Goal: Register for event/course

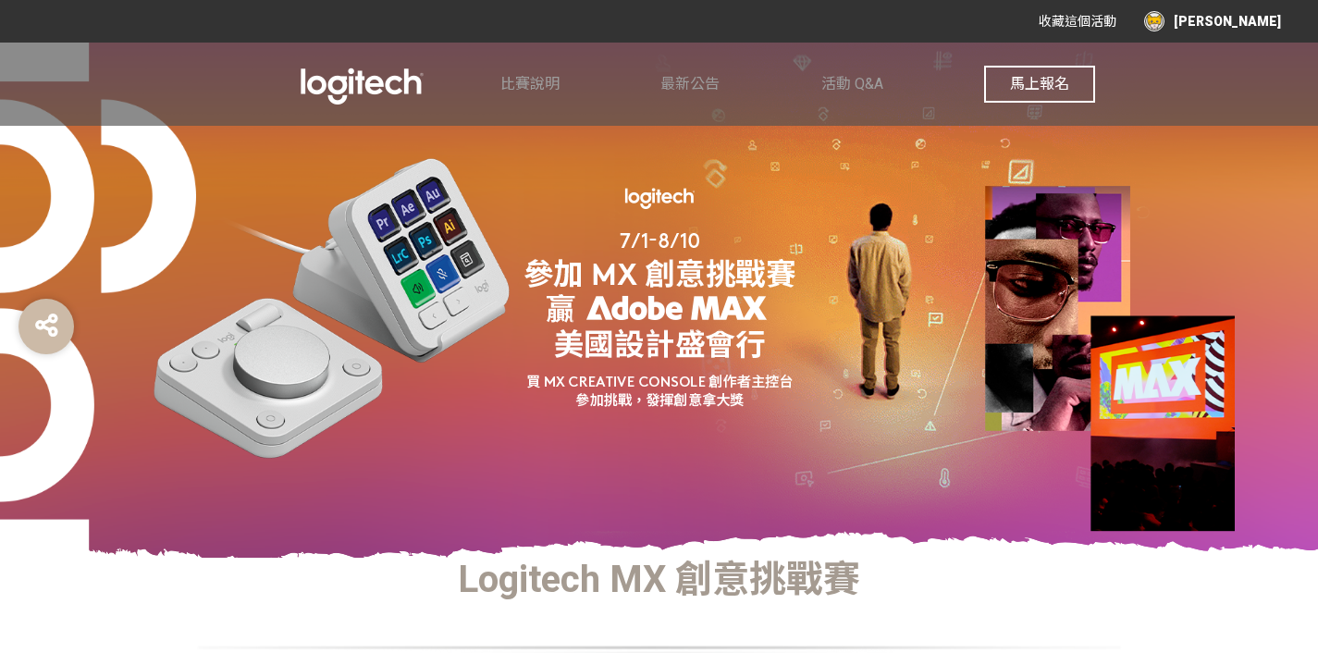
click at [1021, 76] on span "馬上報名" at bounding box center [1039, 84] width 59 height 18
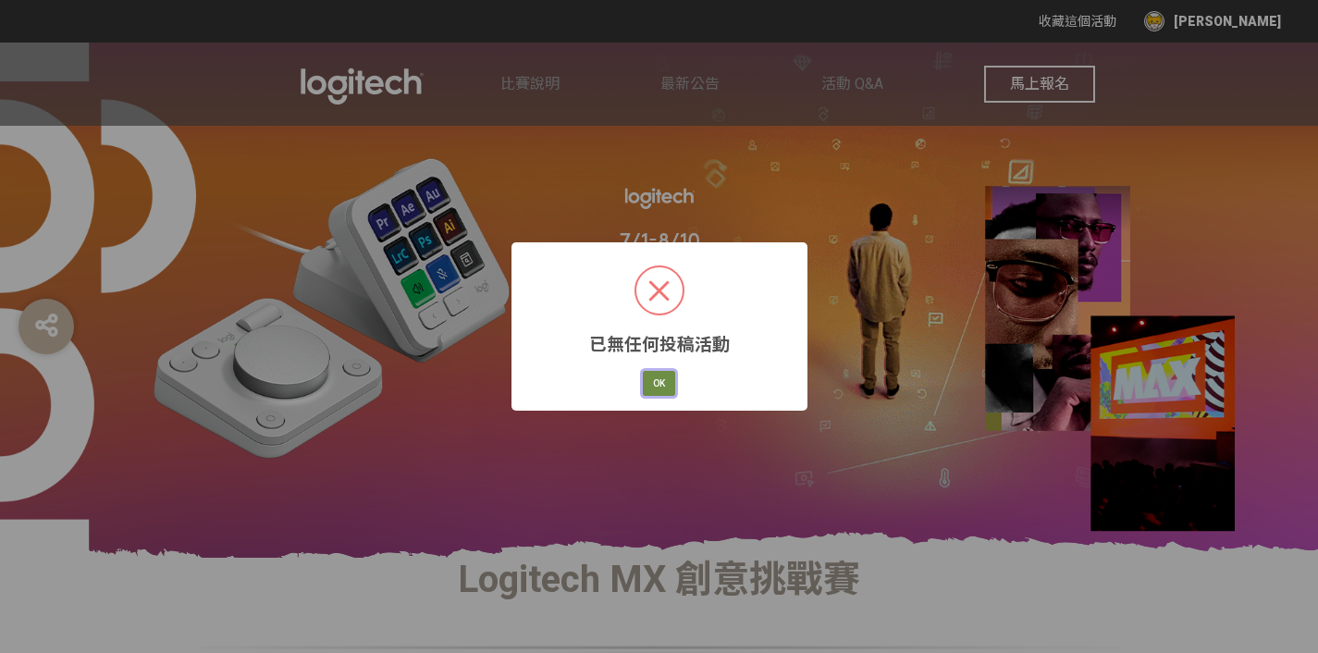
click at [647, 388] on button "OK" at bounding box center [659, 384] width 32 height 26
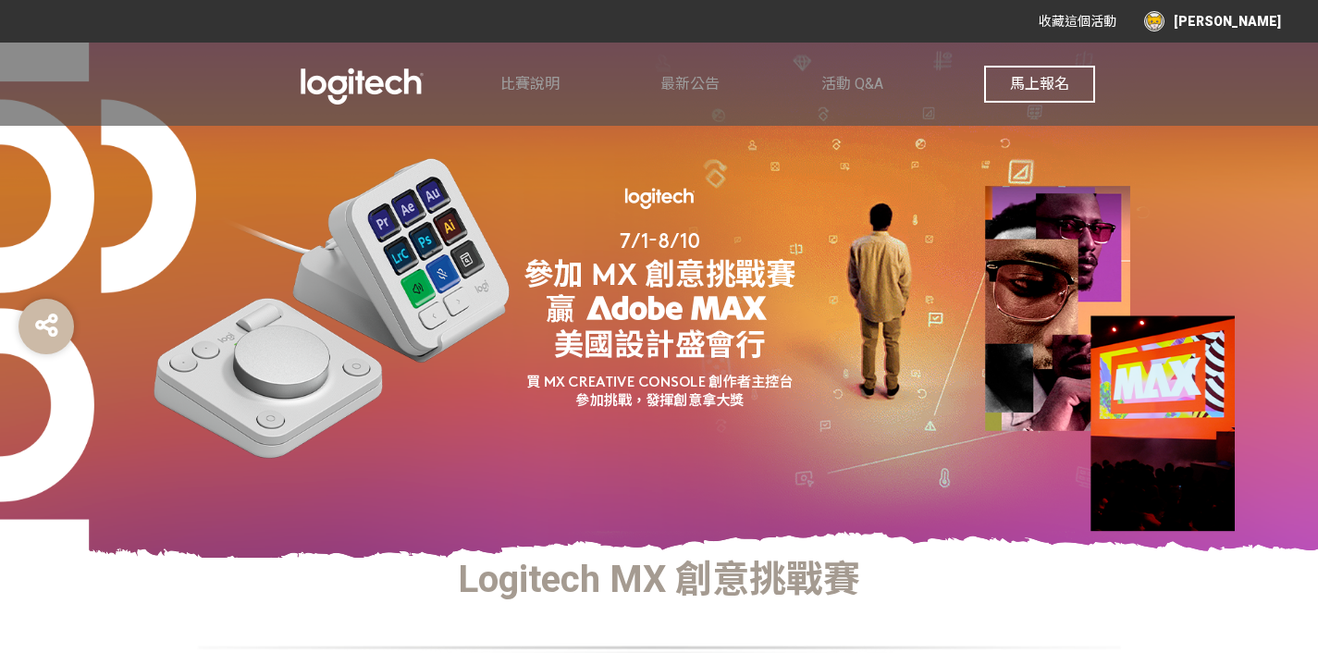
click at [1053, 15] on div "[PERSON_NAME]" at bounding box center [1212, 21] width 137 height 20
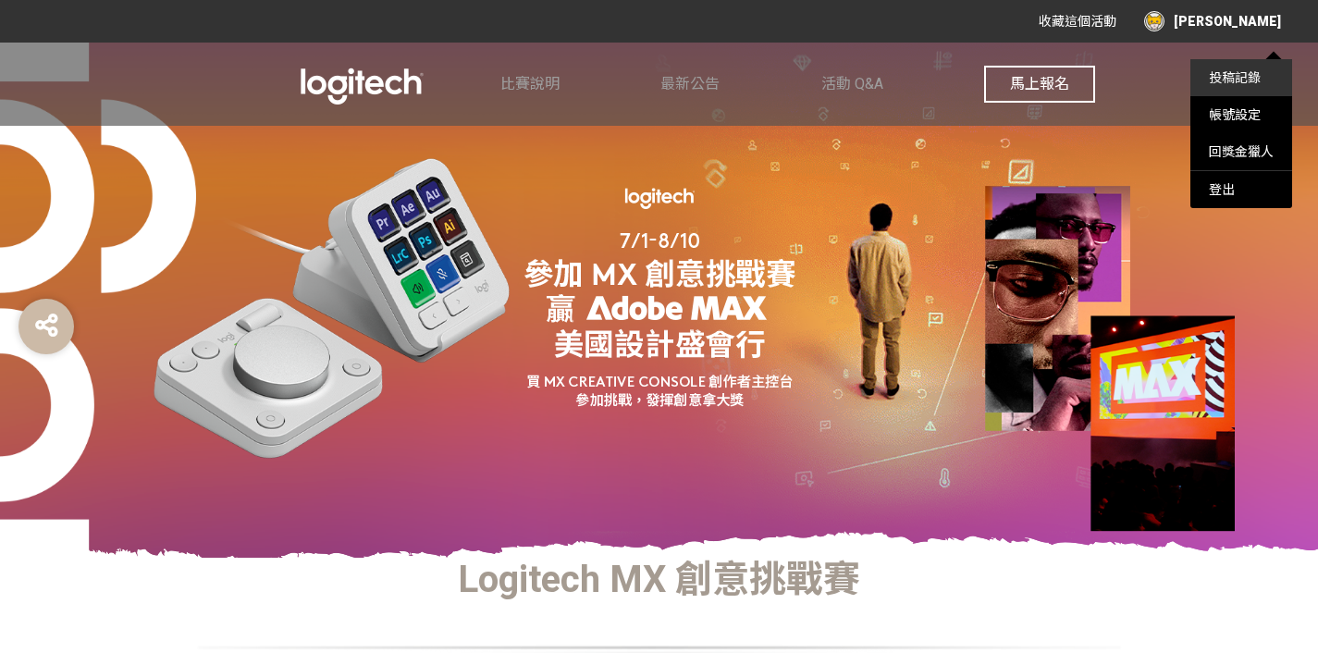
click at [1053, 71] on link "投稿記錄" at bounding box center [1234, 77] width 52 height 15
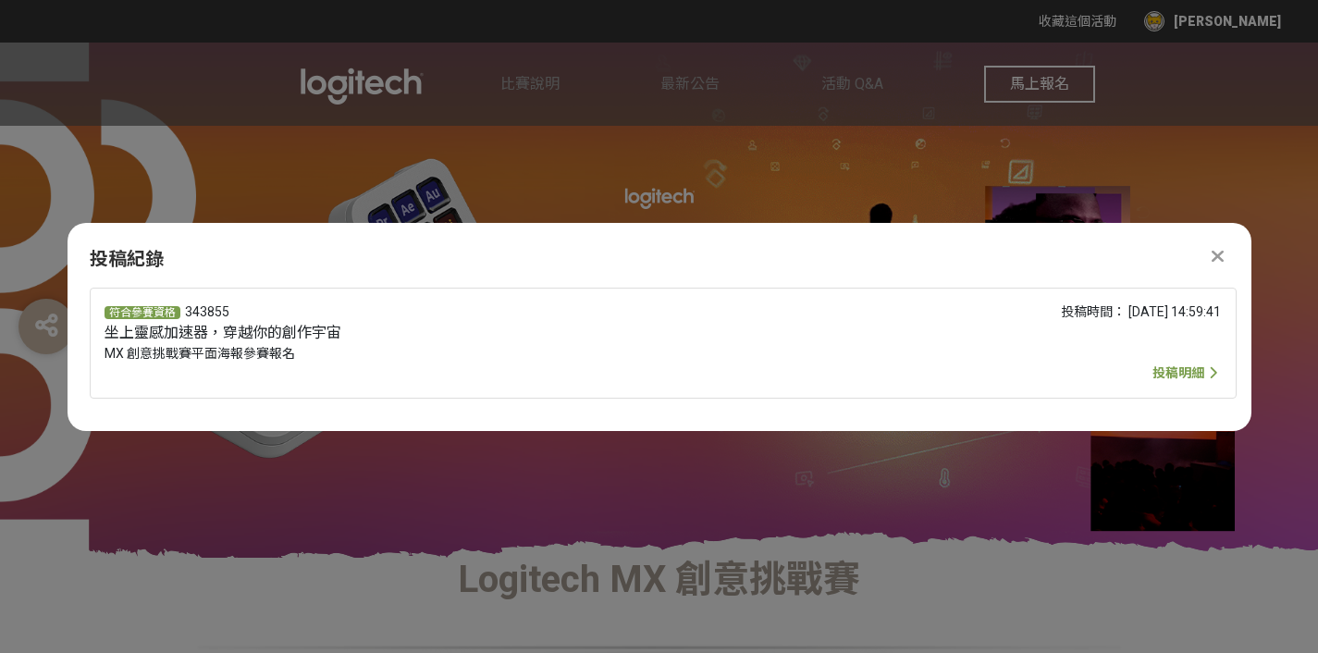
click at [1053, 372] on span "投稿明細" at bounding box center [1178, 372] width 52 height 15
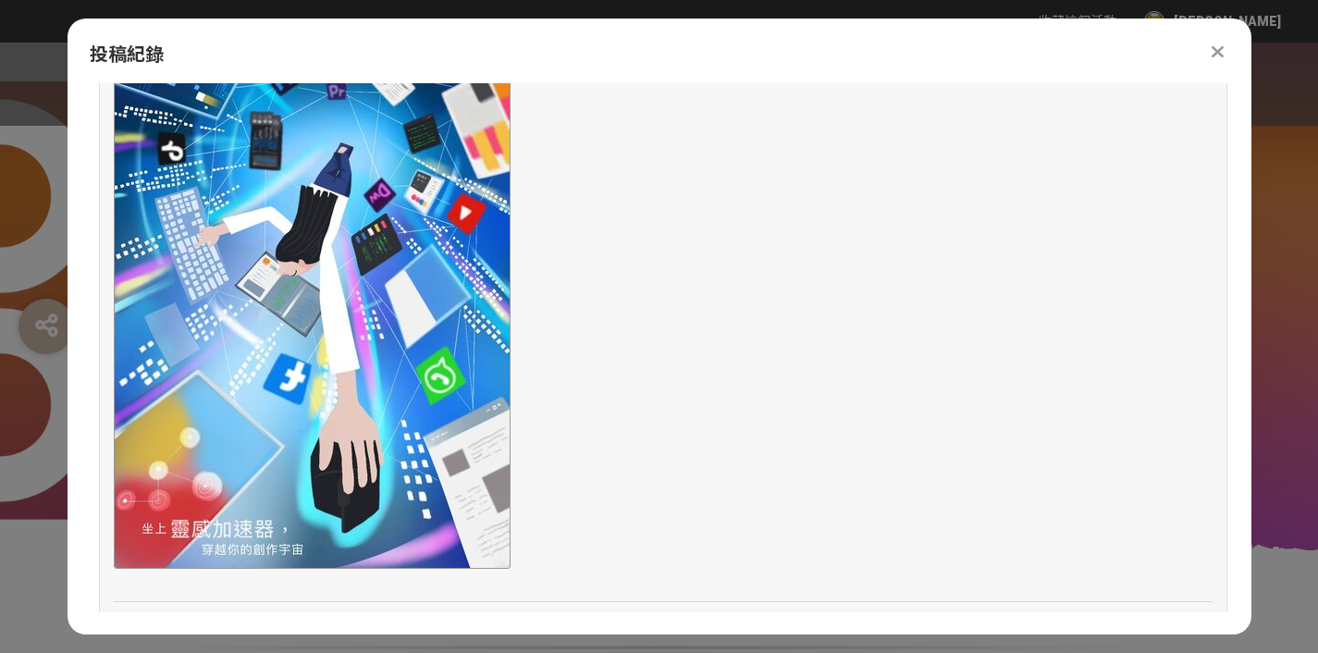
scroll to position [889, 0]
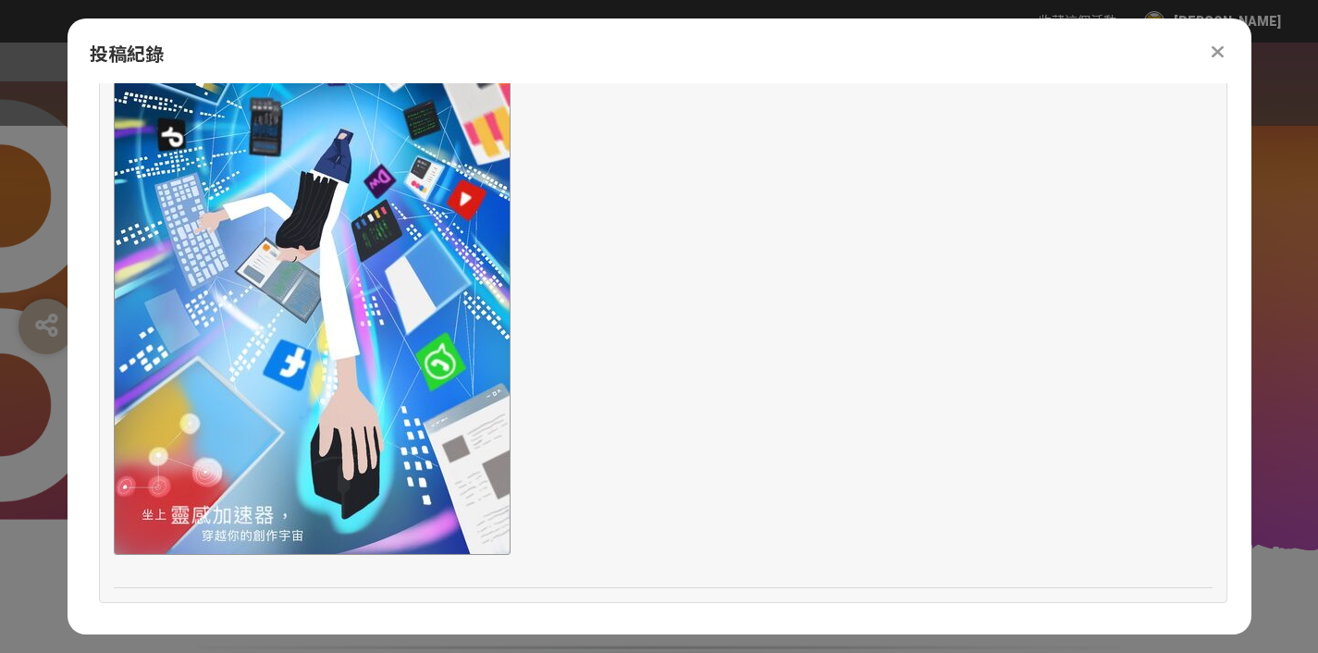
click at [1053, 50] on icon at bounding box center [1217, 52] width 12 height 18
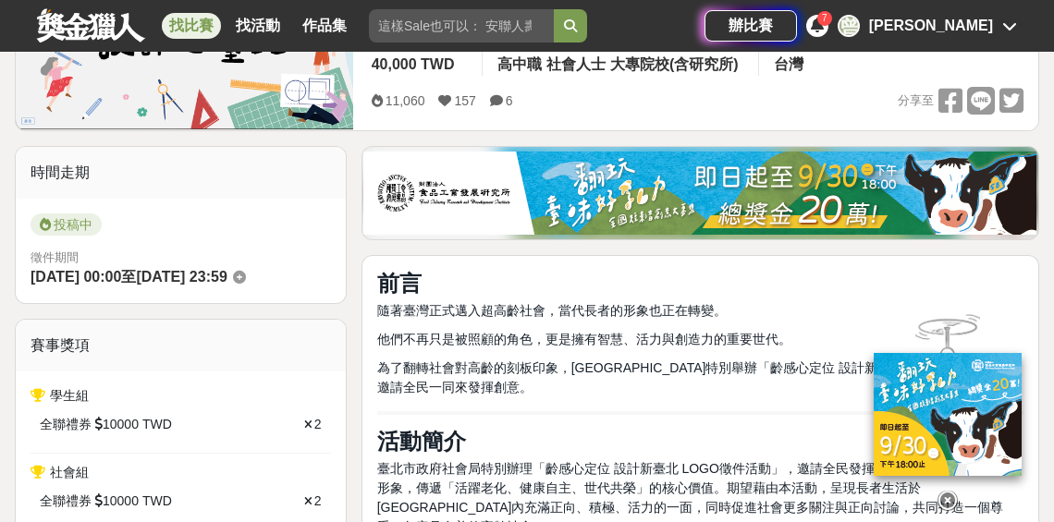
scroll to position [191, 0]
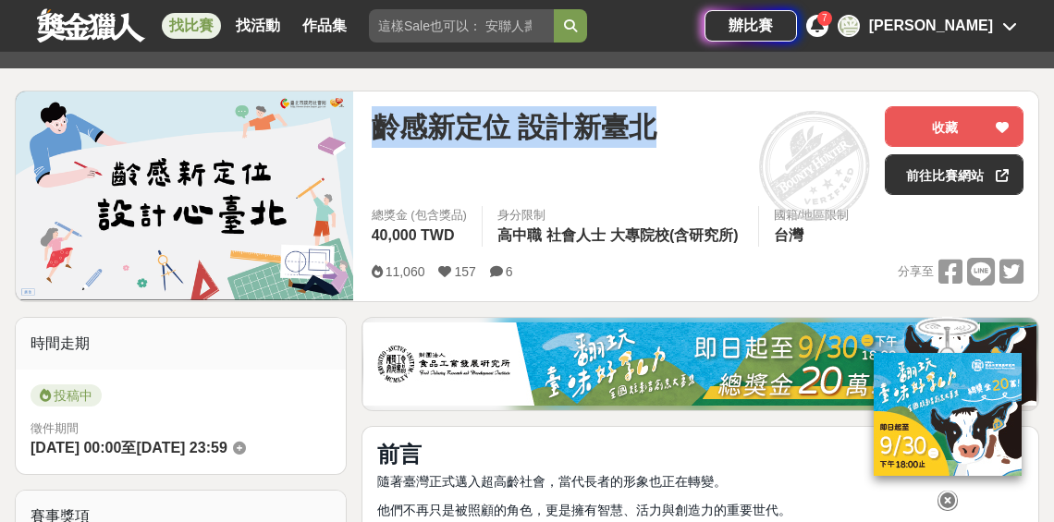
drag, startPoint x: 695, startPoint y: 126, endPoint x: 353, endPoint y: 134, distance: 342.2
click at [353, 134] on div "齡感新定位 設計新臺北 收藏 前往比賽網站 總獎金 (包含獎品) 40,000 TWD 身分限制 高中職 社會人士 大專院校(含研究所) 國籍/地區限制 台灣…" at bounding box center [527, 197] width 1024 height 212
copy div "齡感新定位 設計新臺北"
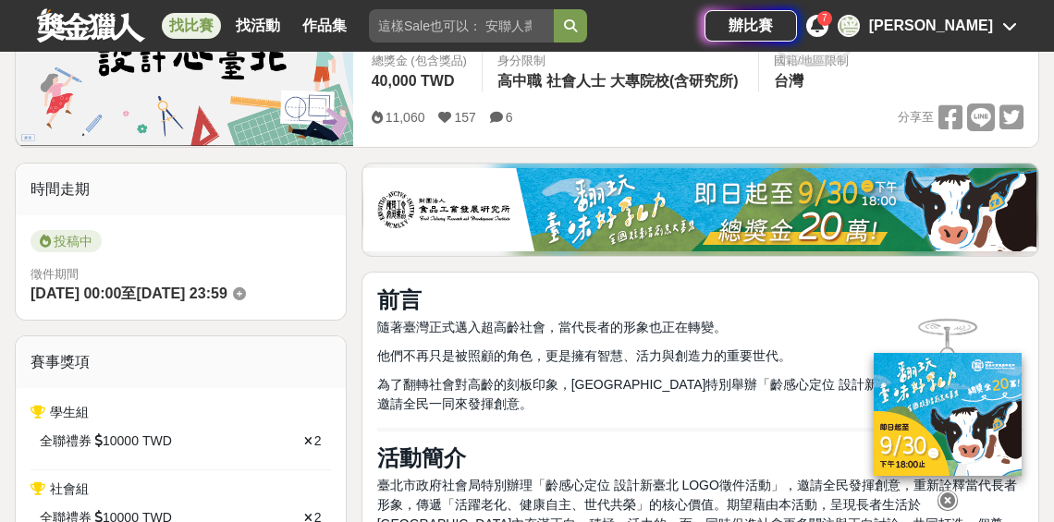
scroll to position [409, 0]
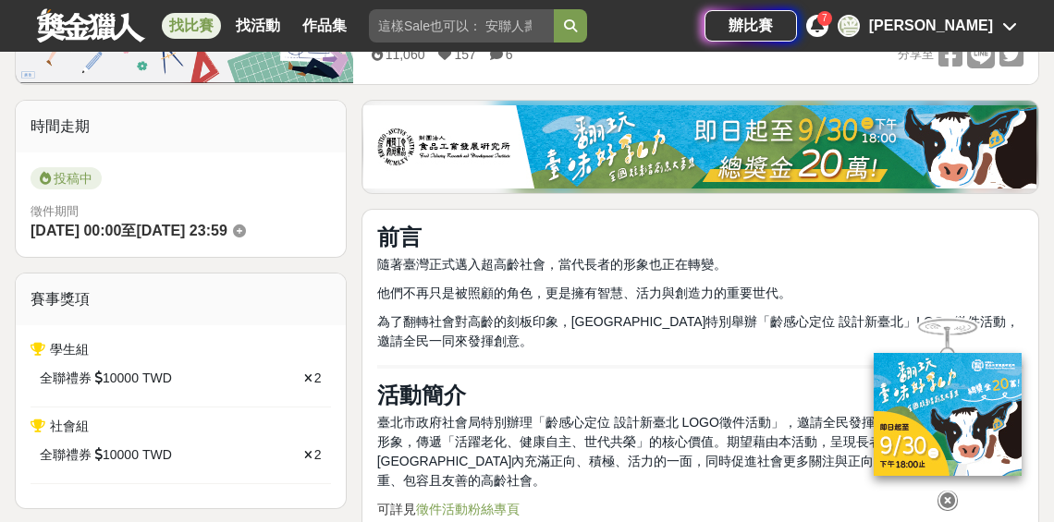
click at [574, 365] on hr at bounding box center [700, 367] width 646 height 4
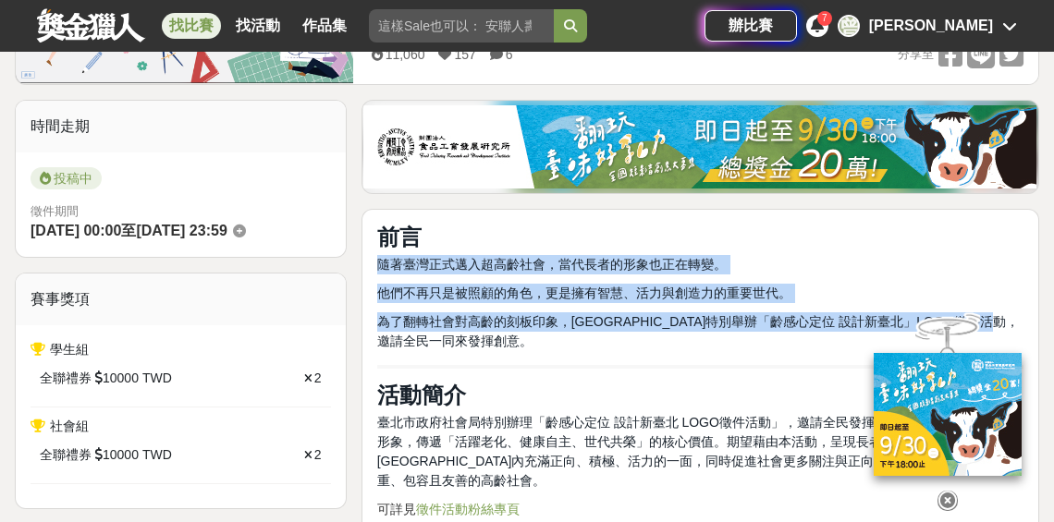
drag, startPoint x: 485, startPoint y: 343, endPoint x: 362, endPoint y: 259, distance: 149.0
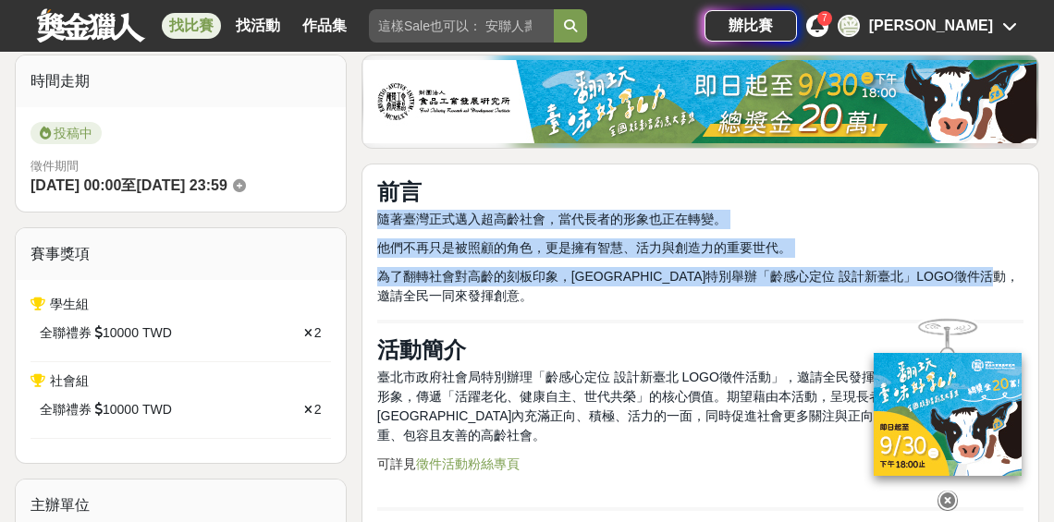
scroll to position [463, 0]
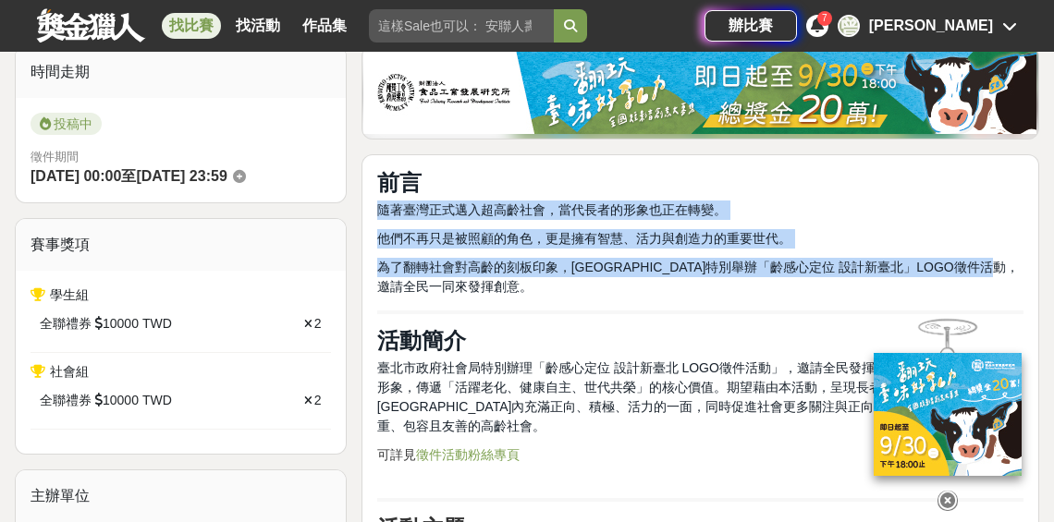
click at [463, 291] on p "為了翻轉社會對高齡的刻板印象，[GEOGRAPHIC_DATA]特別舉辦「齡感心定位 設計新臺北」LOGO徵件活動，邀請全民一同來發揮創意。" at bounding box center [700, 277] width 646 height 39
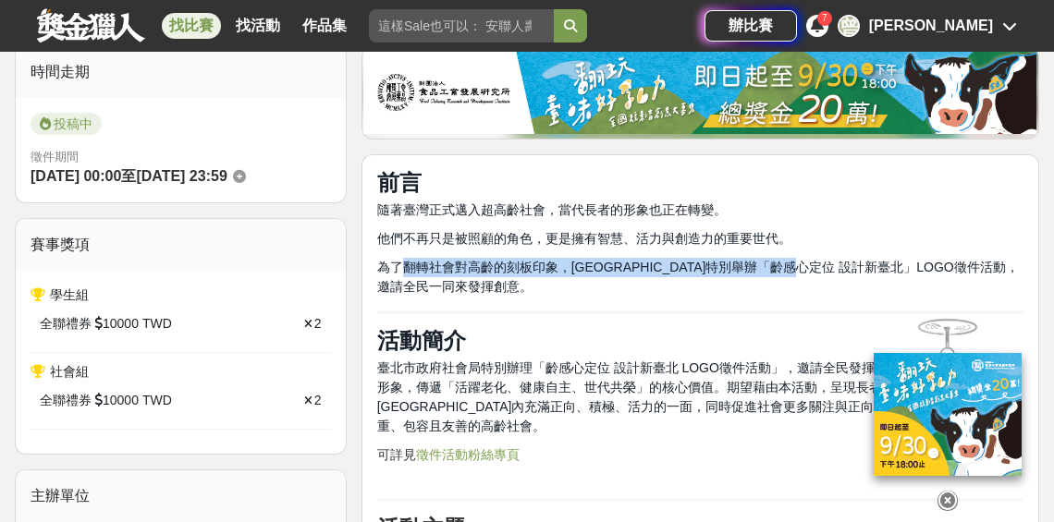
drag, startPoint x: 403, startPoint y: 264, endPoint x: 858, endPoint y: 268, distance: 454.9
click at [858, 268] on span "為了翻轉社會對高齡的刻板印象，[GEOGRAPHIC_DATA]特別舉辦「齡感心定位 設計新臺北」LOGO徵件活動，邀請全民一同來發揮創意。" at bounding box center [698, 277] width 642 height 34
copy span "翻轉社會對高齡的刻板印象，[GEOGRAPHIC_DATA]特別舉辦「齡感心定位 設計[GEOGRAPHIC_DATA]」LOGO"
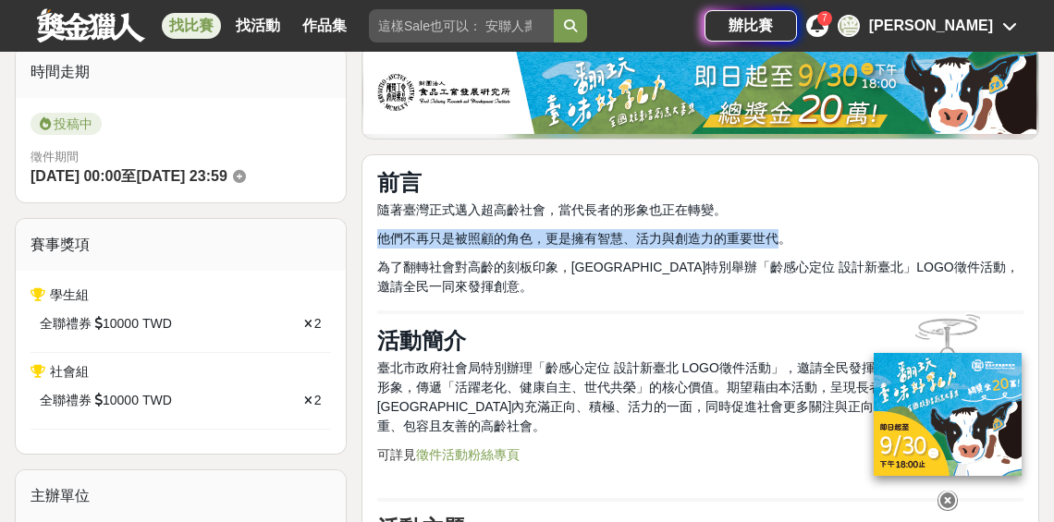
drag, startPoint x: 376, startPoint y: 237, endPoint x: 775, endPoint y: 234, distance: 398.5
click at [781, 234] on span "他們不再只是被照顧的角色，更是擁有智慧、活力與創造力的重要世代。" at bounding box center [584, 238] width 414 height 15
copy span "他們不再只是被照顧的角色，更是擁有智慧、活力與創造力的重要世代"
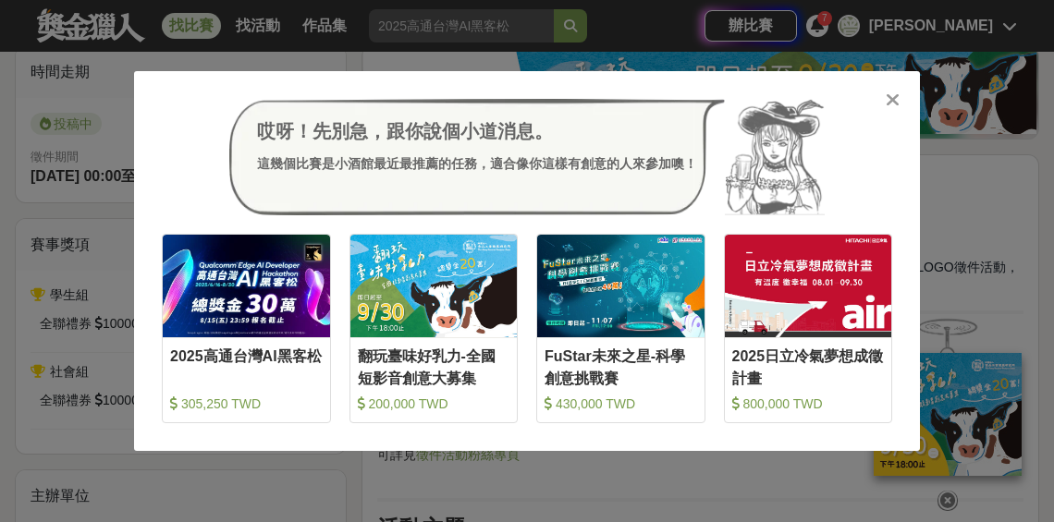
click at [886, 100] on icon at bounding box center [893, 100] width 14 height 18
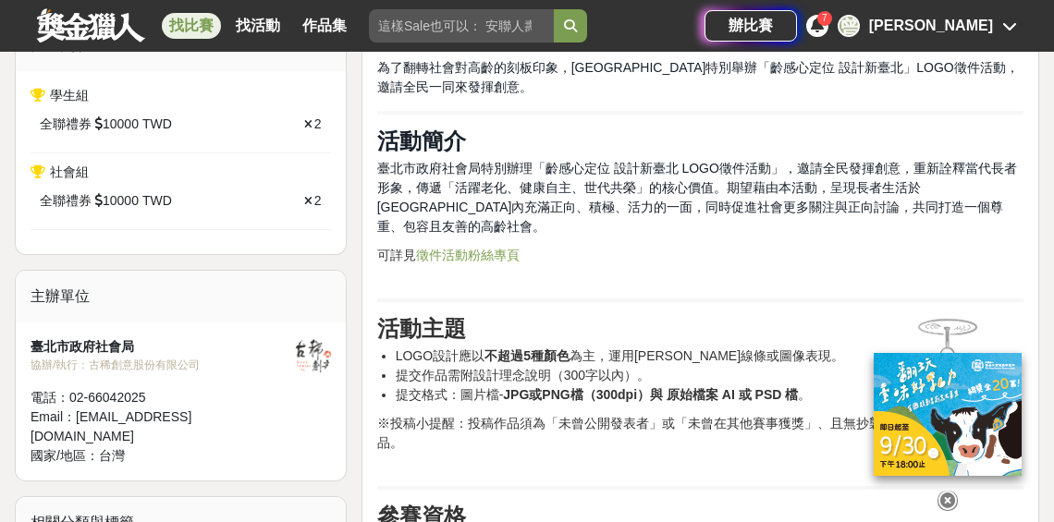
scroll to position [692, 0]
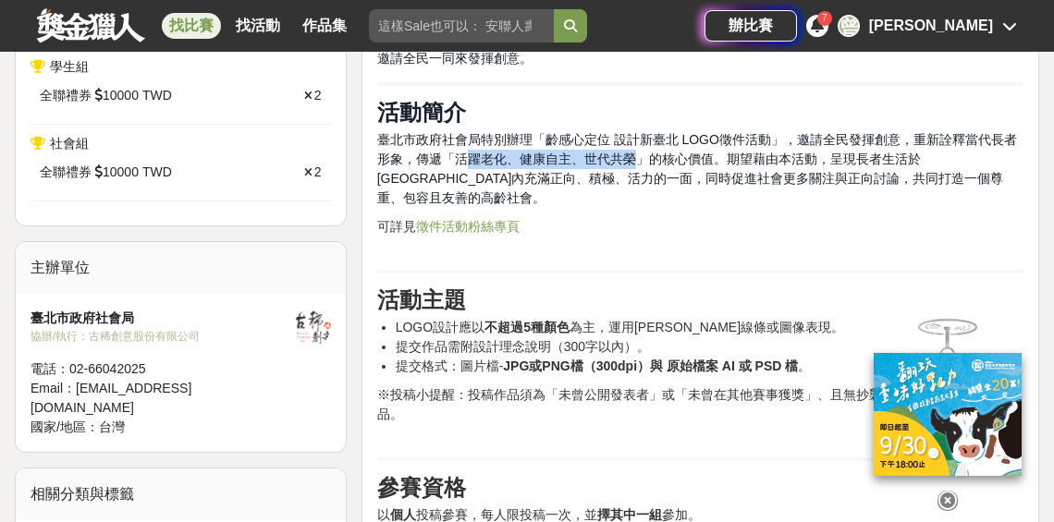
drag, startPoint x: 463, startPoint y: 160, endPoint x: 639, endPoint y: 164, distance: 175.7
click at [639, 163] on span "臺北市政府社會局特別辦理「齡感心定位 設計新臺北 LOGO徵件活動」，邀請全民發揮創意，重新詮釋當代長者形象，傳遞「活躍老化、健康自主、世代共榮」的核心價值。…" at bounding box center [697, 168] width 640 height 73
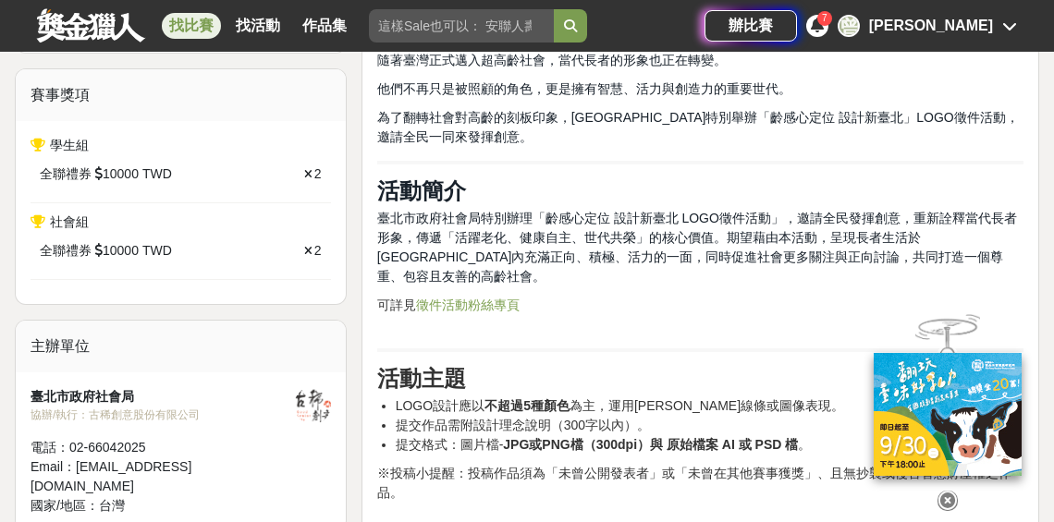
drag, startPoint x: 478, startPoint y: 243, endPoint x: 463, endPoint y: 240, distance: 15.1
click at [478, 243] on span "臺北市政府社會局特別辦理「齡感心定位 設計新臺北 LOGO徵件活動」，邀請全民發揮創意，重新詮釋當代長者形象，傳遞「活躍老化、健康自主、世代共榮」的核心價值。…" at bounding box center [697, 247] width 640 height 73
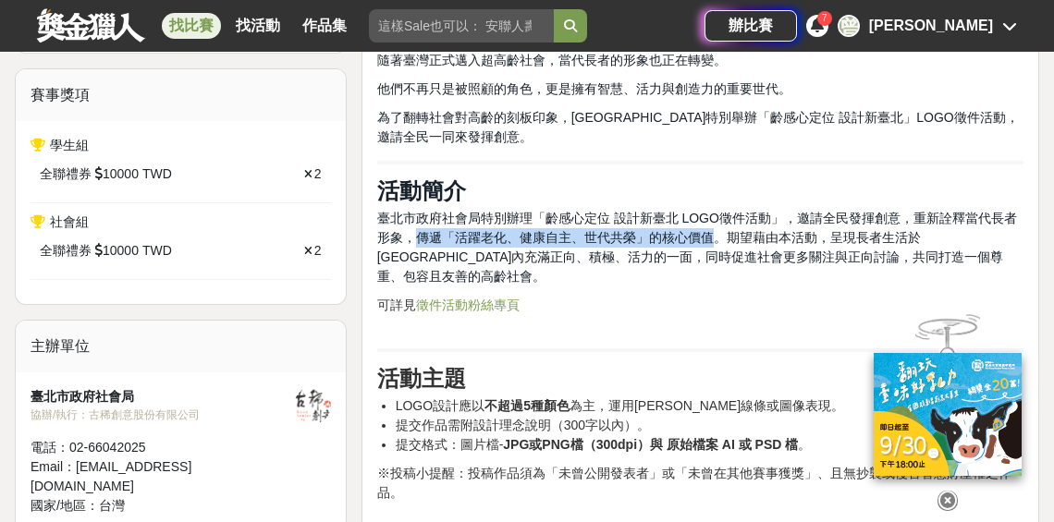
drag, startPoint x: 414, startPoint y: 236, endPoint x: 713, endPoint y: 238, distance: 298.7
click at [713, 238] on span "臺北市政府社會局特別辦理「齡感心定位 設計新臺北 LOGO徵件活動」，邀請全民發揮創意，重新詮釋當代長者形象，傳遞「活躍老化、健康自主、世代共榮」的核心價值。…" at bounding box center [697, 247] width 640 height 73
copy span "傳遞「活躍老化、健康自主、世代共榮」的核心價值"
drag, startPoint x: 914, startPoint y: 216, endPoint x: 709, endPoint y: 237, distance: 205.4
click at [709, 237] on span "臺北市政府社會局特別辦理「齡感心定位 設計新臺北 LOGO徵件活動」，邀請全民發揮創意，重新詮釋當代長者形象，傳遞「活躍老化、健康自主、世代共榮」的核心價值。…" at bounding box center [697, 247] width 640 height 73
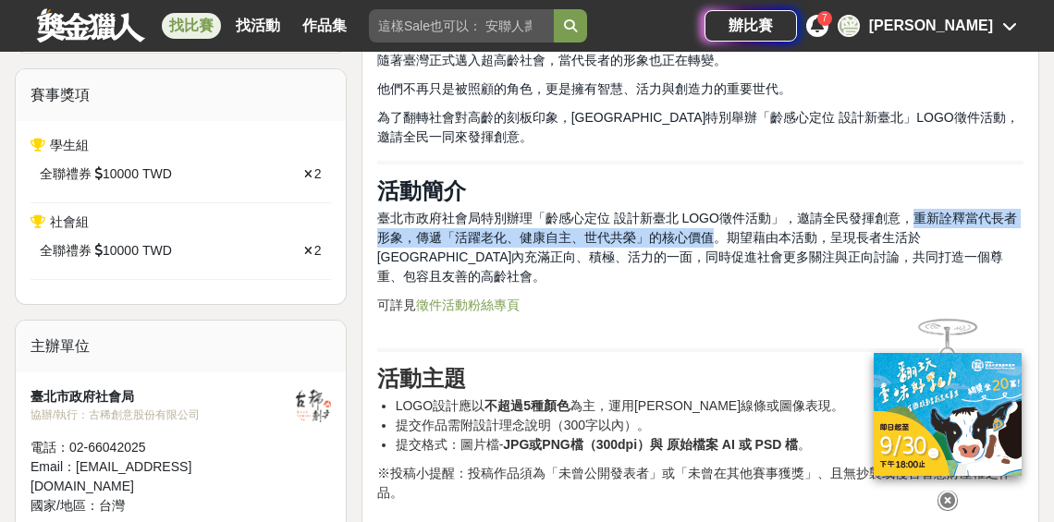
copy span "重新詮釋當代長者形象，傳遞「活躍老化、健康自主、世代共榮」的核心價值"
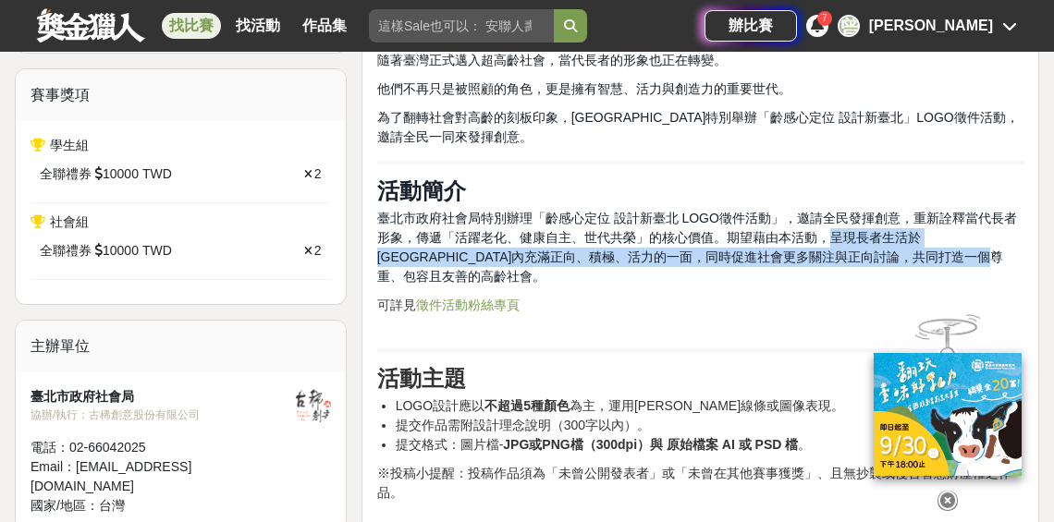
drag, startPoint x: 828, startPoint y: 235, endPoint x: 991, endPoint y: 261, distance: 164.8
click at [991, 261] on p "臺北市政府社會局特別辦理「齡感心定位 設計新臺北 LOGO徵件活動」，邀請全民發揮創意，重新詮釋當代長者形象，傳遞「活躍老化、健康自主、世代共榮」的核心價值。…" at bounding box center [700, 248] width 646 height 78
copy span "呈現長者生活於[GEOGRAPHIC_DATA]內充滿正向、積極、活力的一面，同時促進社會更多關注與正向討論，共同打造一個尊重、包容且友善的高齡社會。"
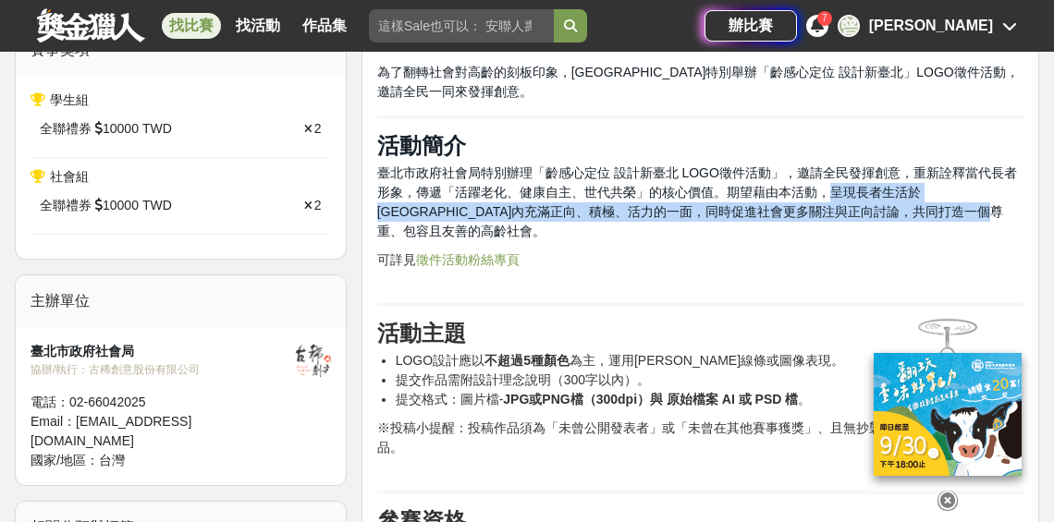
scroll to position [797, 0]
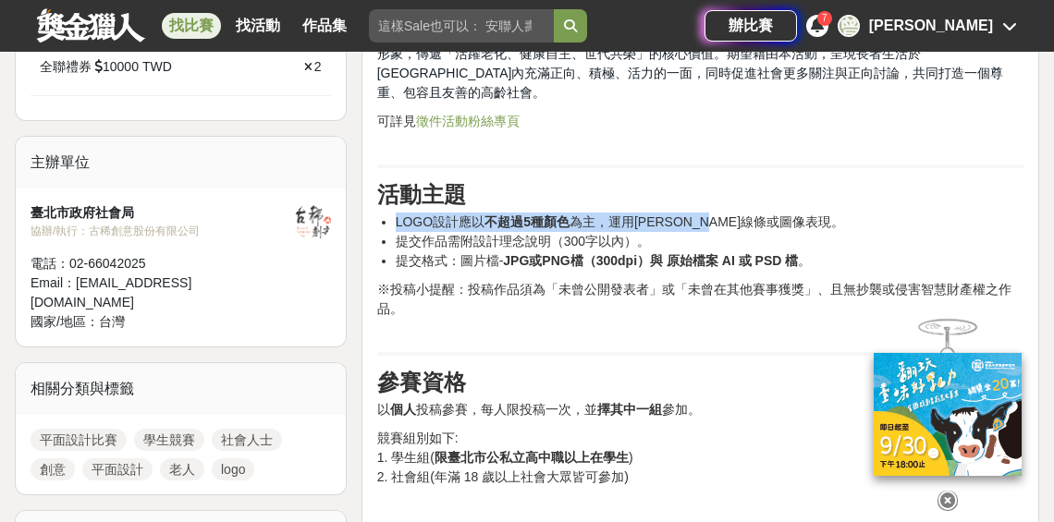
drag, startPoint x: 756, startPoint y: 199, endPoint x: 386, endPoint y: 199, distance: 369.9
click at [396, 213] on li "LOGO設計應以 不超過5種顏色 為主，運用[PERSON_NAME]線條或圖像表現。" at bounding box center [710, 222] width 628 height 19
copy li "LOGO設計應以 不超過5種顏色 為主，運用[PERSON_NAME]線條或圖像表現"
click at [183, 27] on link "找比賽" at bounding box center [191, 26] width 59 height 26
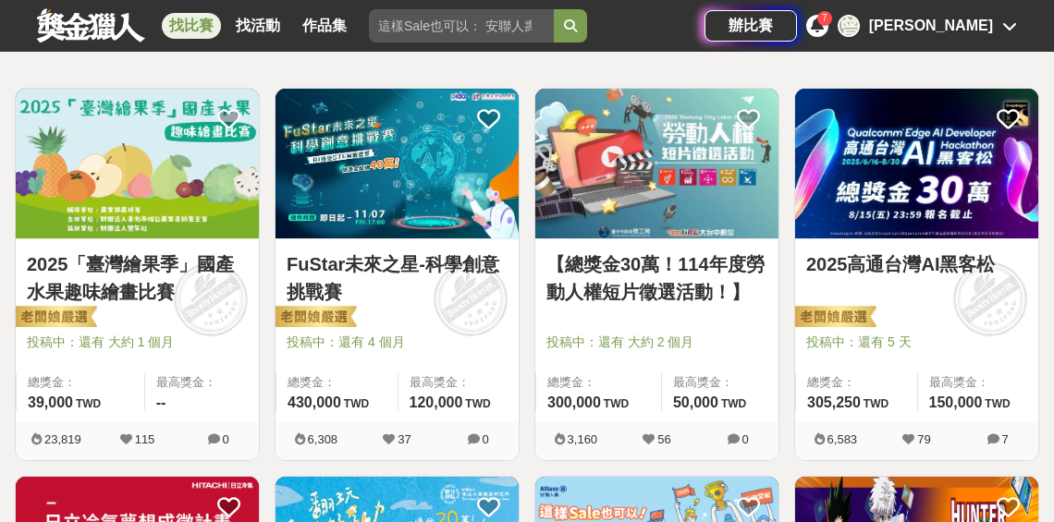
scroll to position [146, 0]
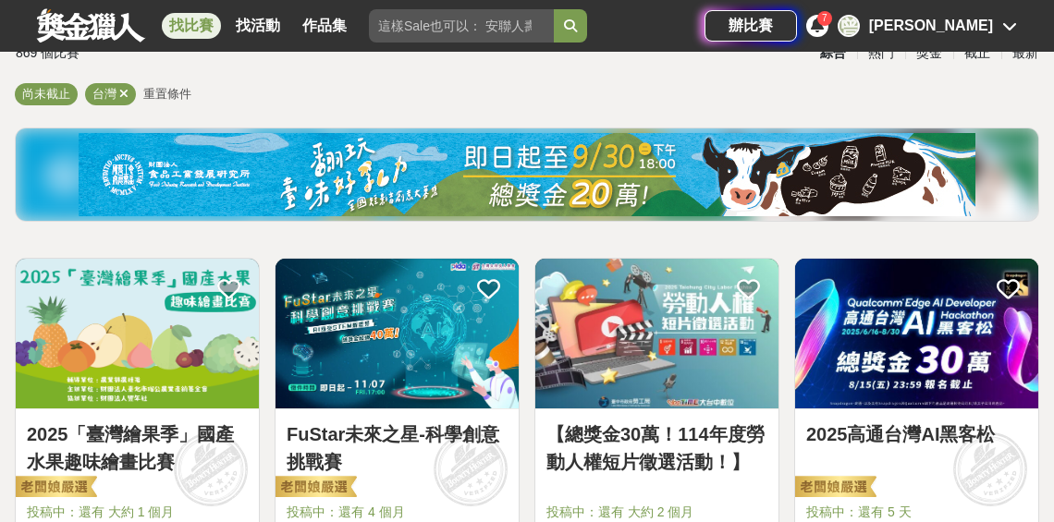
click at [162, 99] on span "重置條件" at bounding box center [167, 94] width 48 height 14
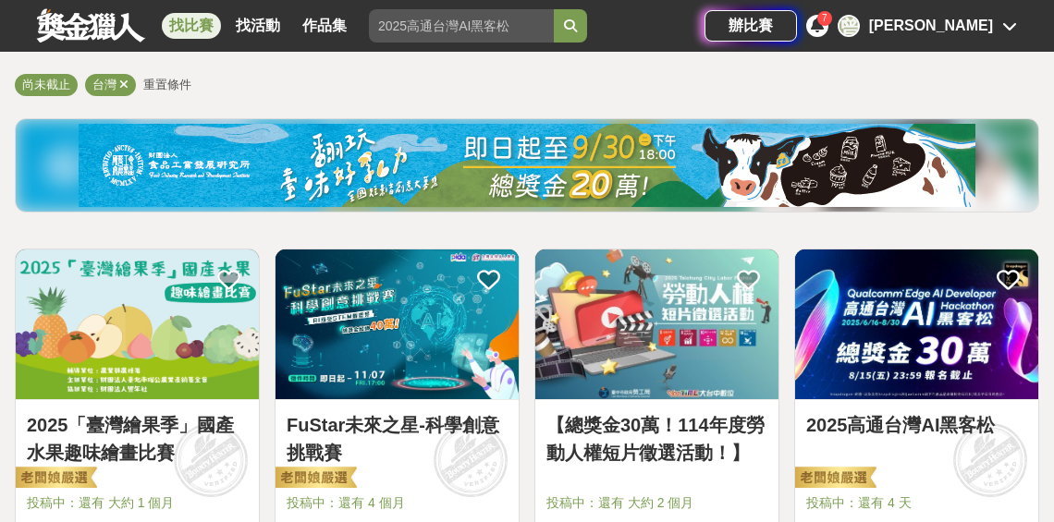
click at [178, 87] on span "重置條件" at bounding box center [167, 85] width 48 height 14
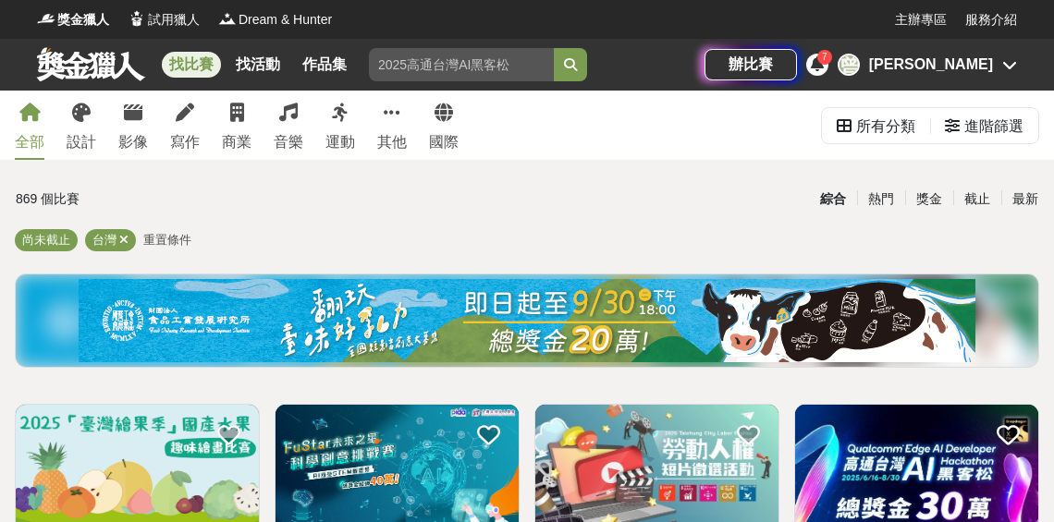
click at [166, 237] on span "重置條件" at bounding box center [167, 240] width 48 height 14
click at [975, 133] on div "進階篩選" at bounding box center [993, 126] width 59 height 37
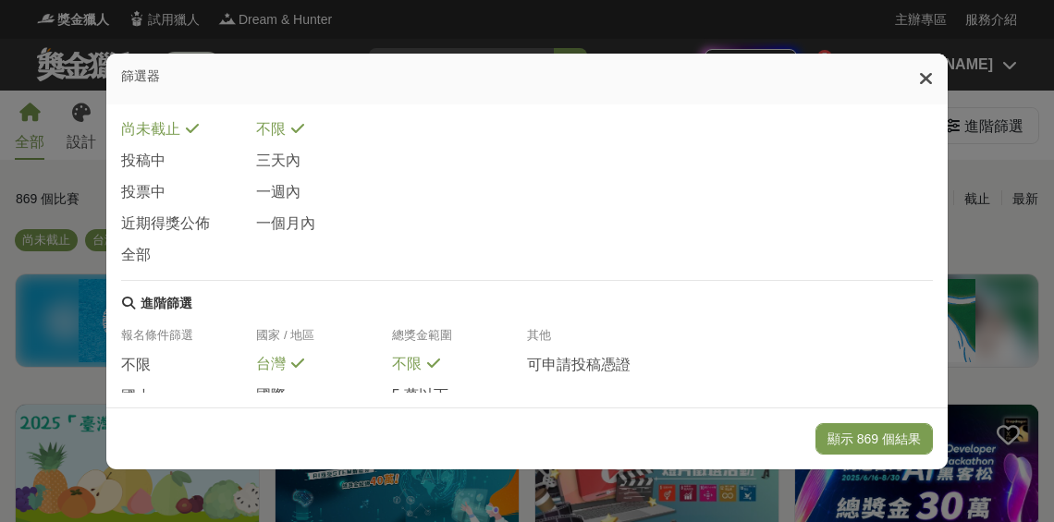
scroll to position [442, 0]
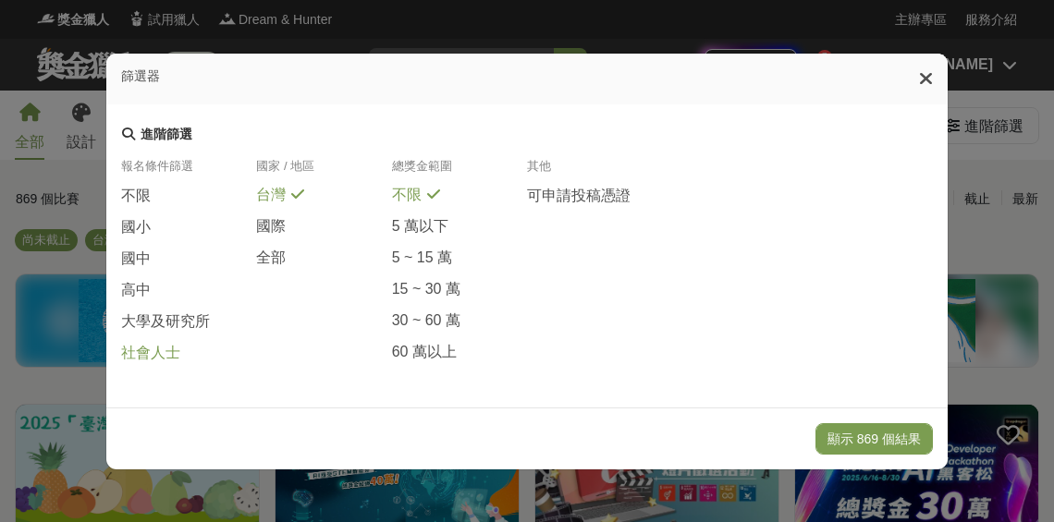
click at [189, 355] on span at bounding box center [192, 350] width 15 height 15
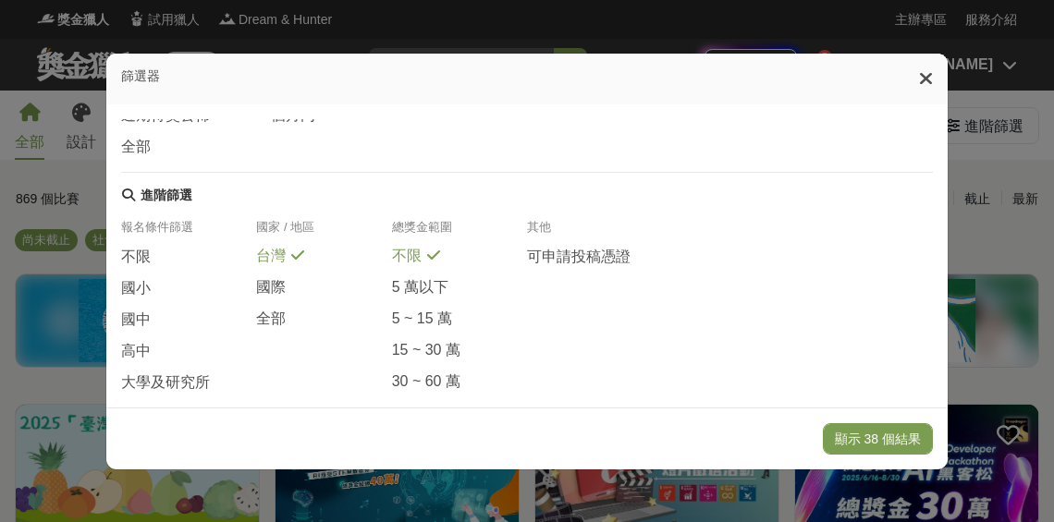
scroll to position [390, 0]
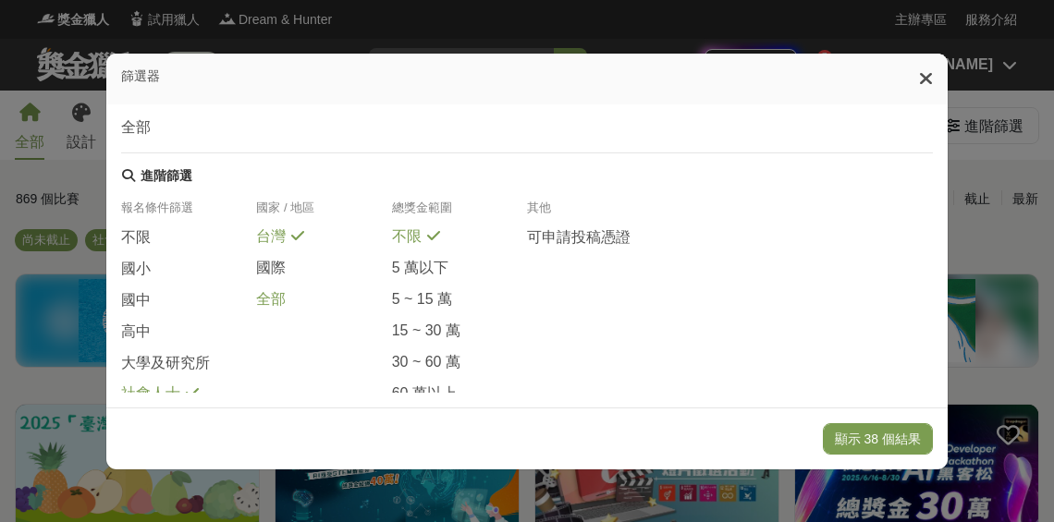
click at [293, 304] on span at bounding box center [297, 296] width 15 height 15
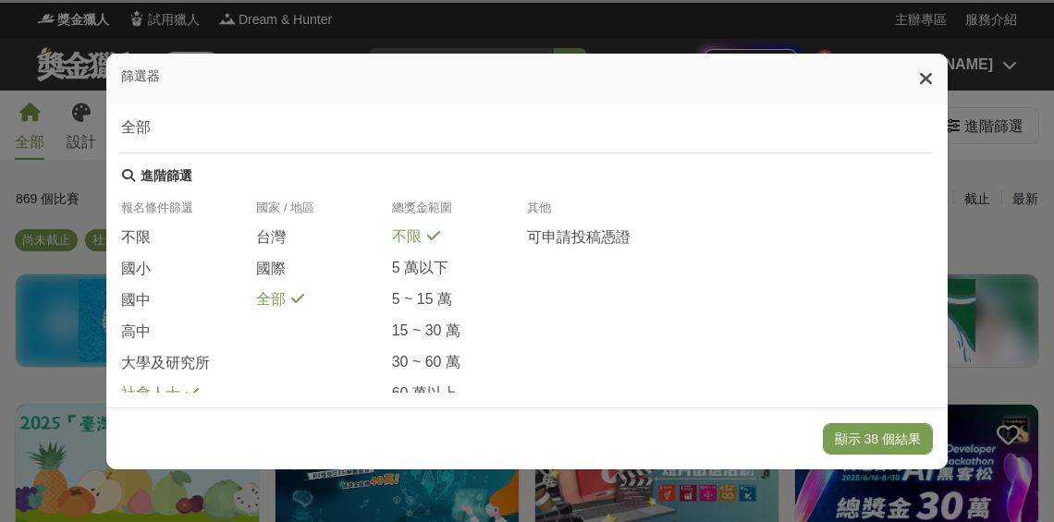
scroll to position [442, 0]
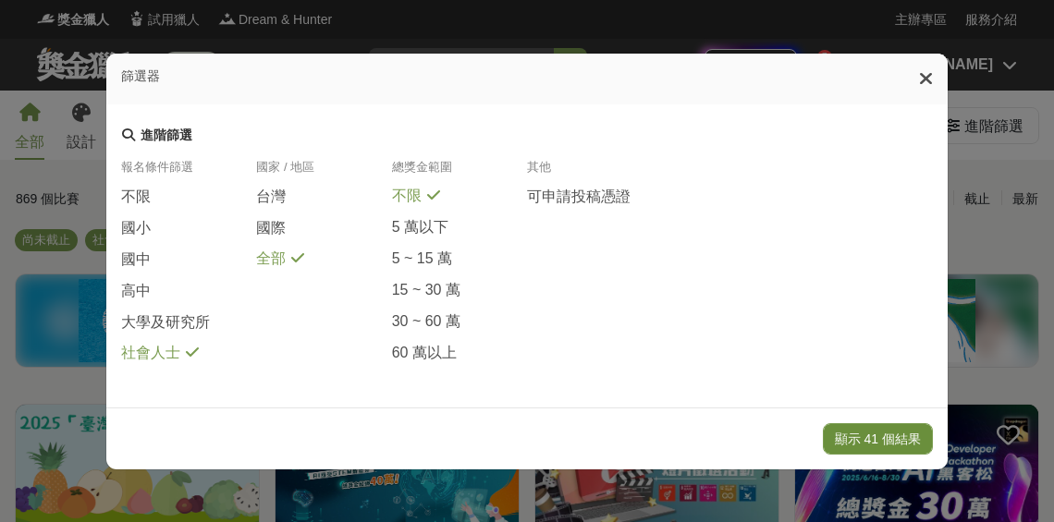
click at [890, 437] on button "顯示 41 個結果" at bounding box center [878, 438] width 110 height 31
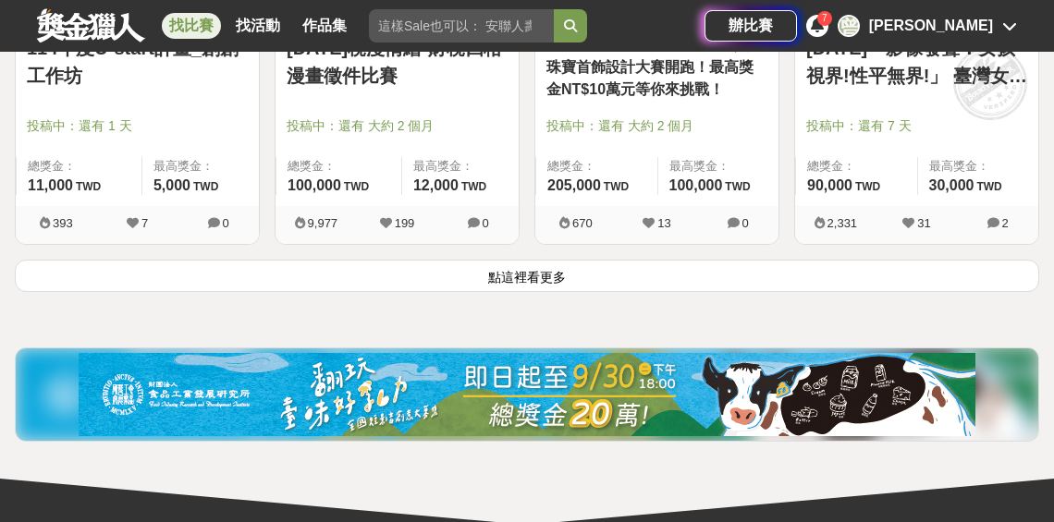
scroll to position [2551, 0]
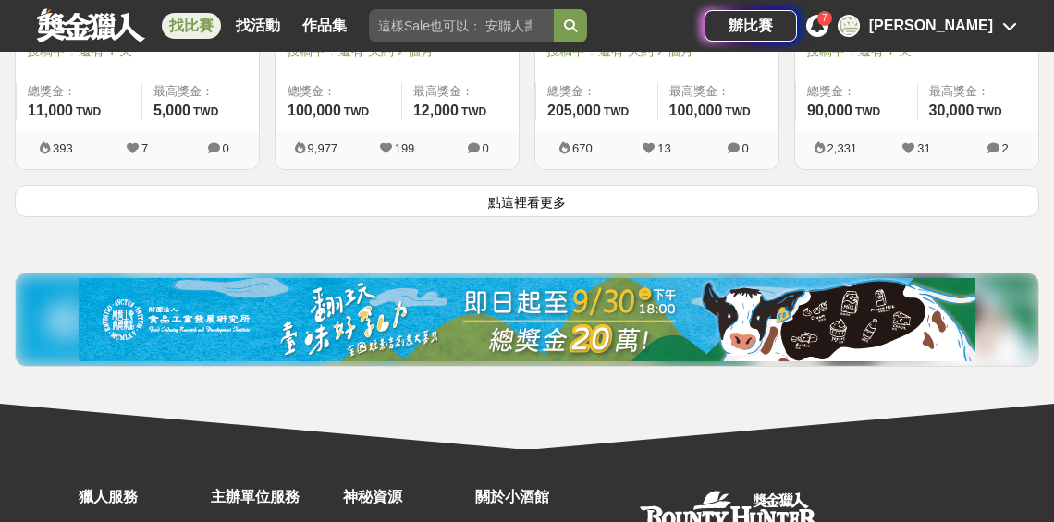
click at [515, 206] on button "點這裡看更多" at bounding box center [527, 201] width 1024 height 32
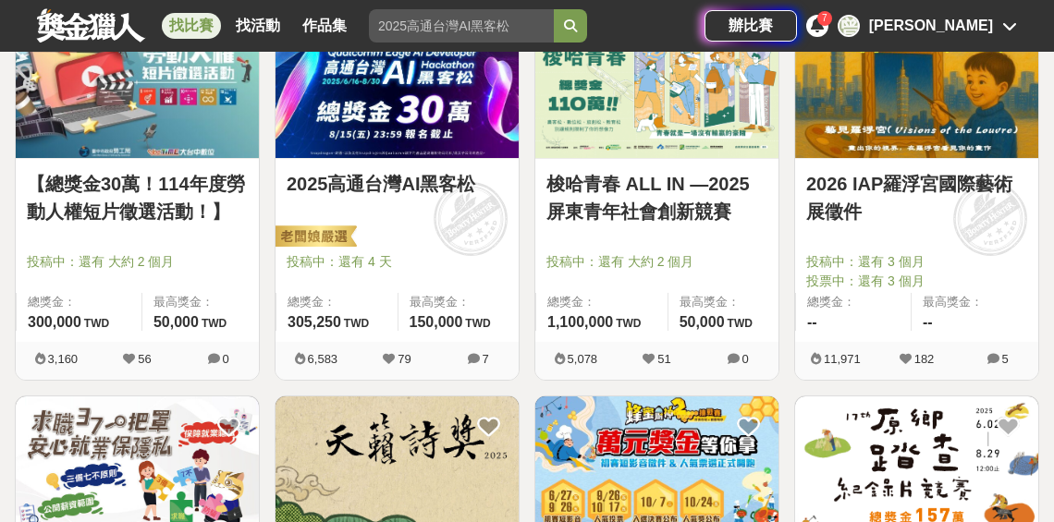
scroll to position [169, 0]
